Goal: Task Accomplishment & Management: Complete application form

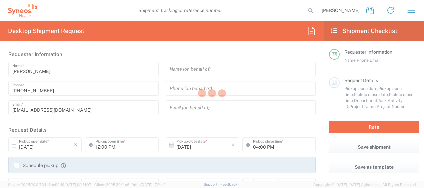
type input "8350"
type input "[GEOGRAPHIC_DATA]"
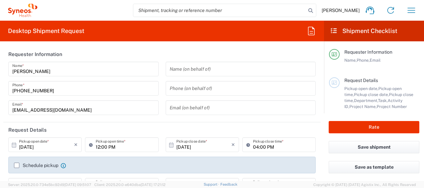
type input "Syneos Health Ukraine, LLC"
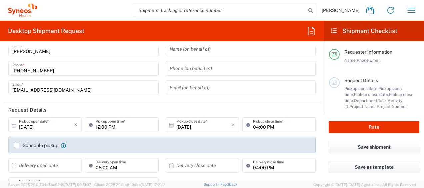
scroll to position [33, 0]
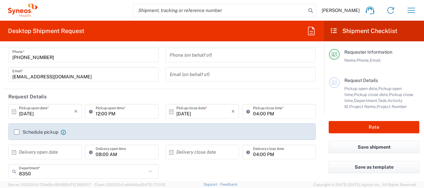
click at [14, 111] on icon at bounding box center [14, 112] width 6 height 6
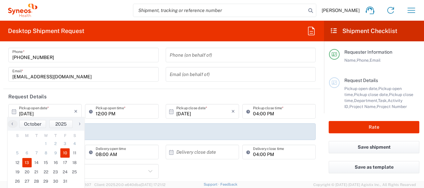
click at [28, 163] on span "13" at bounding box center [27, 162] width 10 height 9
type input "[DATE]"
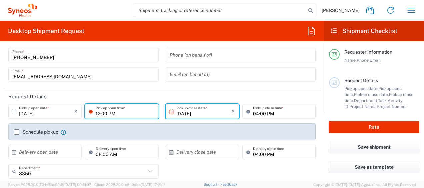
click at [99, 112] on input "12:00 PM" at bounding box center [125, 112] width 59 height 12
click at [112, 111] on input "10:00 PM" at bounding box center [125, 112] width 59 height 12
click at [111, 113] on input "10:00 PM" at bounding box center [125, 112] width 59 height 12
type input "10:00 AM"
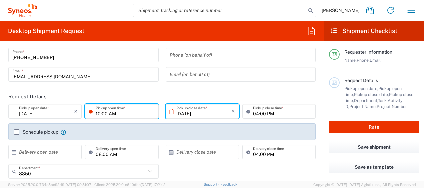
click at [283, 113] on input "04:00 PM" at bounding box center [282, 112] width 59 height 12
click at [14, 132] on label "Schedule pickup" at bounding box center [36, 131] width 44 height 5
click at [17, 132] on input "Schedule pickup" at bounding box center [17, 132] width 0 height 0
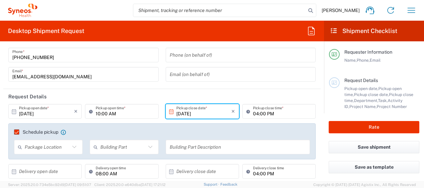
click at [149, 92] on header "Request Details" at bounding box center [161, 96] width 317 height 15
click at [39, 107] on input "[DATE]" at bounding box center [46, 112] width 55 height 12
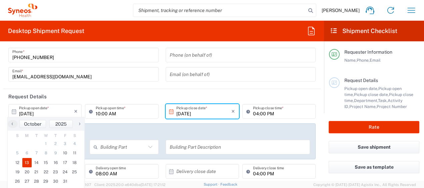
click at [206, 112] on input "[DATE]" at bounding box center [203, 112] width 55 height 12
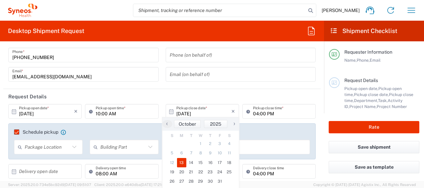
click at [183, 161] on span "13" at bounding box center [182, 162] width 10 height 9
click at [181, 162] on span "13" at bounding box center [182, 162] width 10 height 9
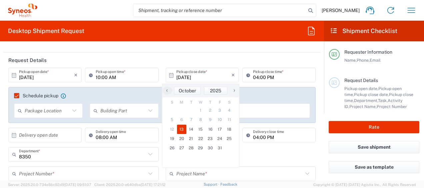
scroll to position [67, 0]
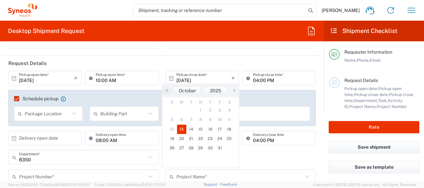
click at [182, 127] on span "13" at bounding box center [182, 129] width 10 height 9
click at [191, 127] on span "14" at bounding box center [191, 129] width 10 height 9
type input "[DATE]"
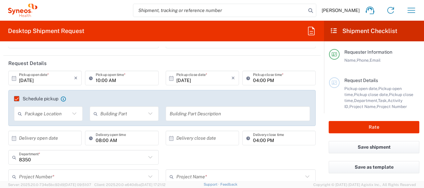
click at [169, 77] on icon at bounding box center [171, 78] width 4 height 5
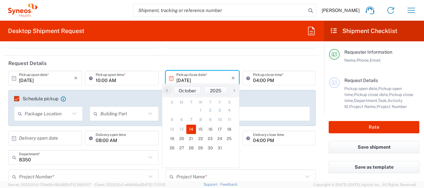
click at [181, 128] on span "13" at bounding box center [182, 129] width 10 height 9
click at [181, 129] on span "13" at bounding box center [182, 129] width 10 height 9
drag, startPoint x: 12, startPoint y: 76, endPoint x: 15, endPoint y: 78, distance: 4.0
click at [12, 77] on icon at bounding box center [14, 78] width 4 height 5
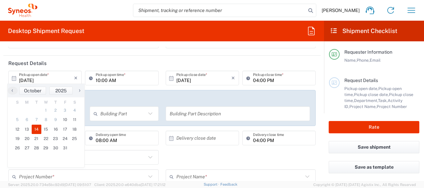
click at [15, 78] on icon at bounding box center [14, 78] width 6 height 6
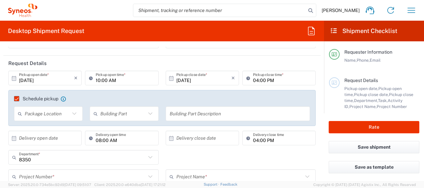
click at [15, 78] on icon at bounding box center [14, 78] width 6 height 6
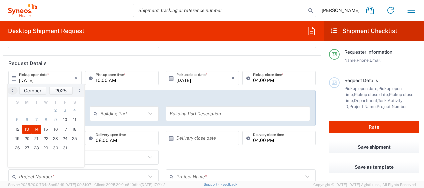
click at [26, 129] on span "13" at bounding box center [27, 129] width 10 height 9
type input "[DATE]"
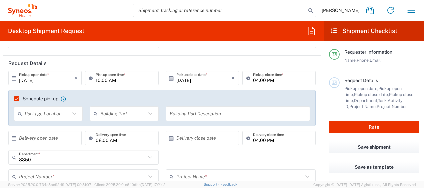
click at [169, 77] on icon at bounding box center [171, 78] width 4 height 5
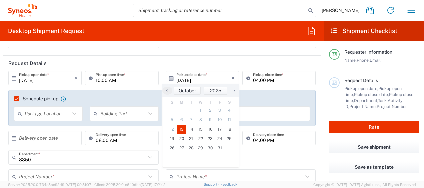
click at [183, 128] on span "13" at bounding box center [182, 129] width 10 height 9
click at [176, 76] on input "[DATE]" at bounding box center [203, 78] width 55 height 12
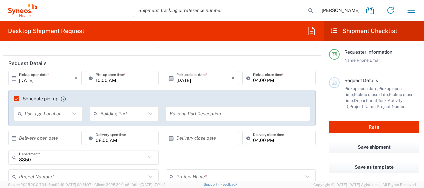
click at [169, 78] on icon at bounding box center [171, 78] width 4 height 5
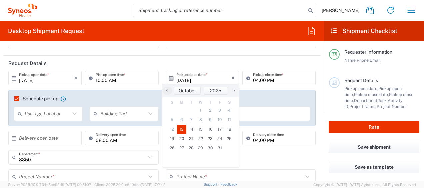
click at [168, 78] on icon at bounding box center [171, 78] width 6 height 6
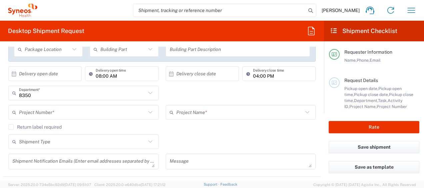
scroll to position [133, 0]
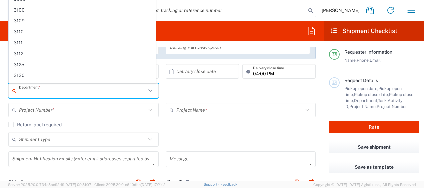
drag, startPoint x: 35, startPoint y: 90, endPoint x: 19, endPoint y: 90, distance: 16.0
click at [19, 90] on input "text" at bounding box center [82, 91] width 127 height 12
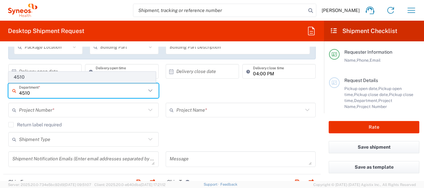
type input "4510"
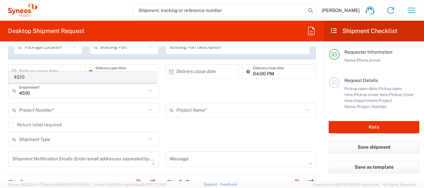
click at [39, 77] on span "4510" at bounding box center [82, 77] width 146 height 10
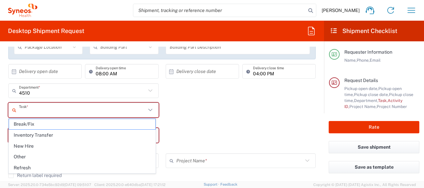
click at [34, 104] on input "text" at bounding box center [82, 110] width 127 height 12
click at [142, 108] on input "text" at bounding box center [82, 110] width 127 height 12
click at [192, 119] on div "Task * Break/Fix Inventory Transfer New Hire Other Refresh This field is requir…" at bounding box center [162, 115] width 314 height 25
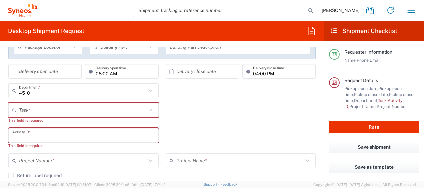
click at [45, 134] on input "text" at bounding box center [83, 136] width 142 height 12
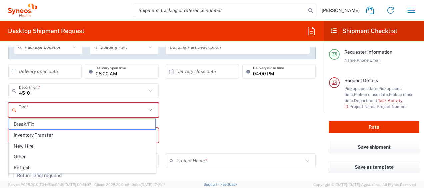
click at [21, 108] on input "text" at bounding box center [82, 110] width 127 height 12
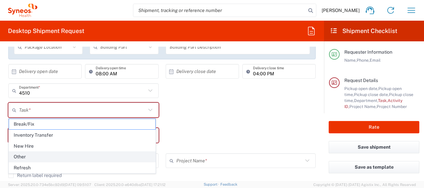
click at [17, 159] on span "Other" at bounding box center [82, 157] width 146 height 10
type input "Other"
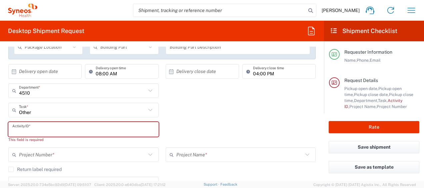
click at [51, 129] on input "text" at bounding box center [83, 130] width 142 height 12
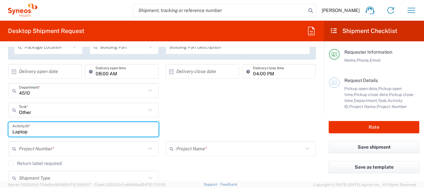
type input "Laptop"
click at [254, 117] on div "Other Task * Break/Fix Inventory Transfer New Hire Other Refresh" at bounding box center [162, 112] width 314 height 19
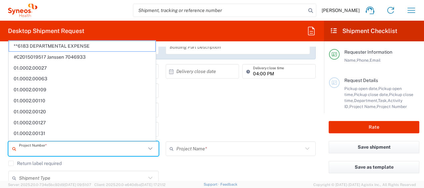
click at [59, 149] on input "text" at bounding box center [82, 149] width 127 height 12
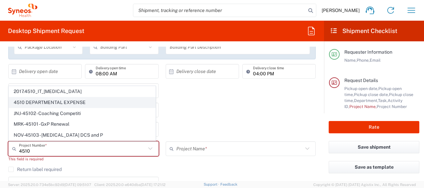
click at [49, 101] on span "4510 DEPARTMENTAL EXPENSE" at bounding box center [82, 102] width 146 height 10
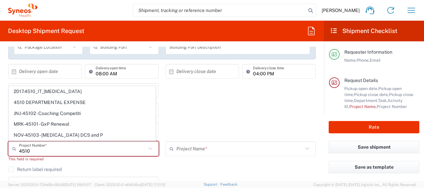
type input "4510 DEPARTMENTAL EXPENSE"
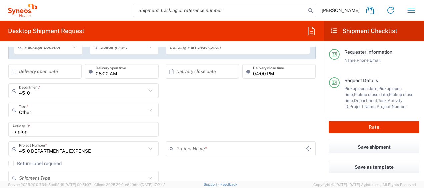
type input "4510 DEPARTMENTAL EXPENSE"
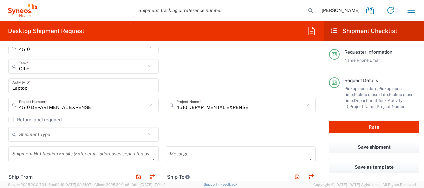
scroll to position [167, 0]
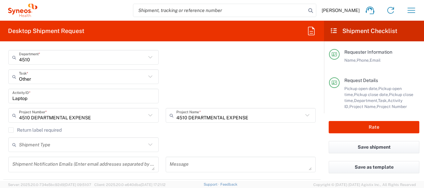
click at [149, 77] on icon at bounding box center [150, 76] width 9 height 9
type input "Other"
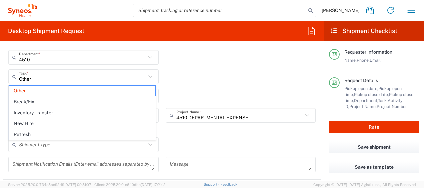
click at [209, 79] on div "Other Task * Other Break/Fix Inventory Transfer New Hire Refresh" at bounding box center [162, 78] width 314 height 19
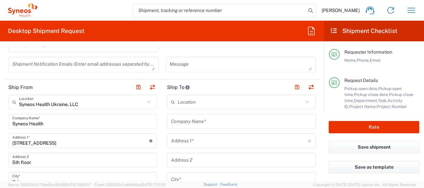
scroll to position [300, 0]
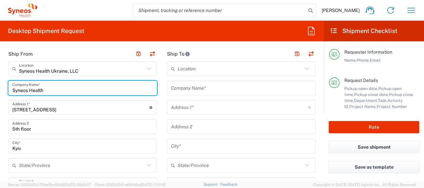
drag, startPoint x: 42, startPoint y: 88, endPoint x: -1, endPoint y: 88, distance: 43.6
click at [0, 88] on html "[PERSON_NAME] Home Shipment estimator Shipment tracking Desktop shipment reques…" at bounding box center [212, 94] width 424 height 188
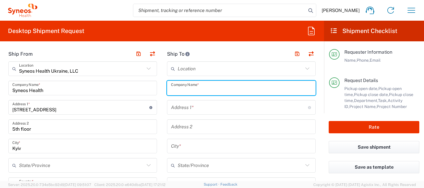
click at [208, 87] on input "text" at bounding box center [241, 88] width 141 height 12
paste input "Syneos Health"
click at [210, 88] on input "Syneos Health" at bounding box center [241, 88] width 141 height 12
type input "Syneos Health"
